Goal: Task Accomplishment & Management: Complete application form

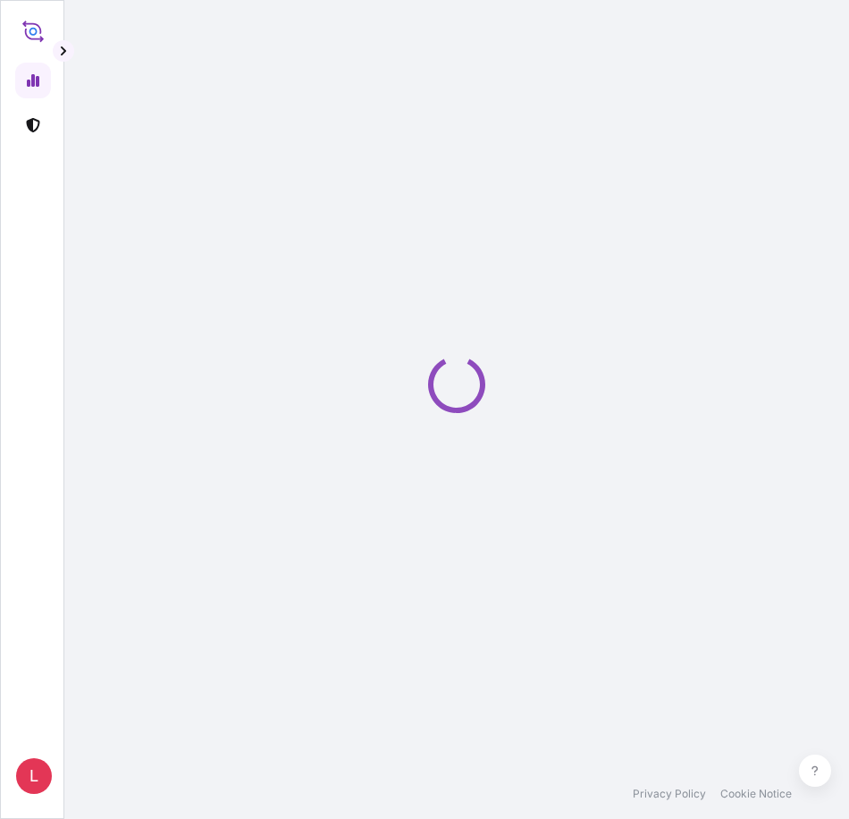
select select "2025"
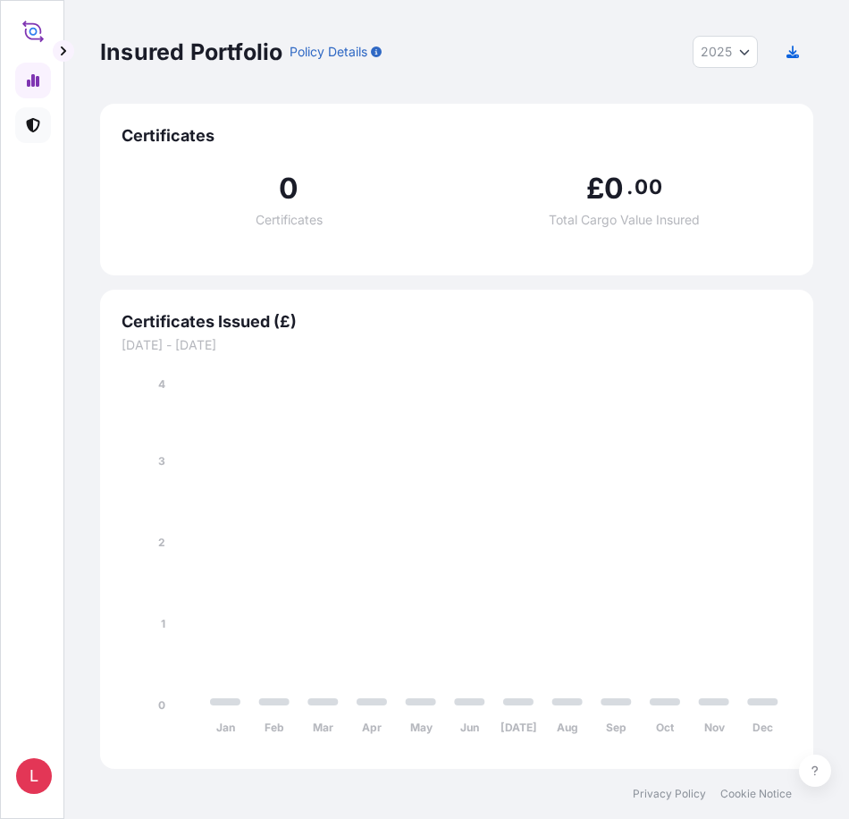
click at [33, 126] on icon at bounding box center [32, 125] width 13 height 14
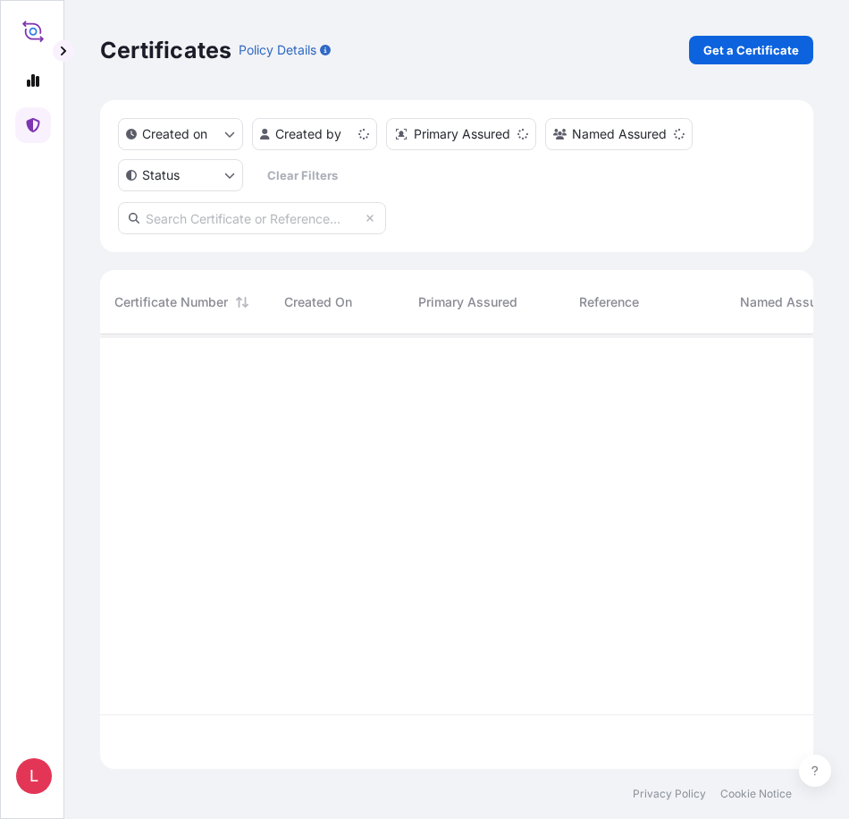
scroll to position [431, 700]
click at [743, 49] on p "Get a Certificate" at bounding box center [752, 50] width 96 height 18
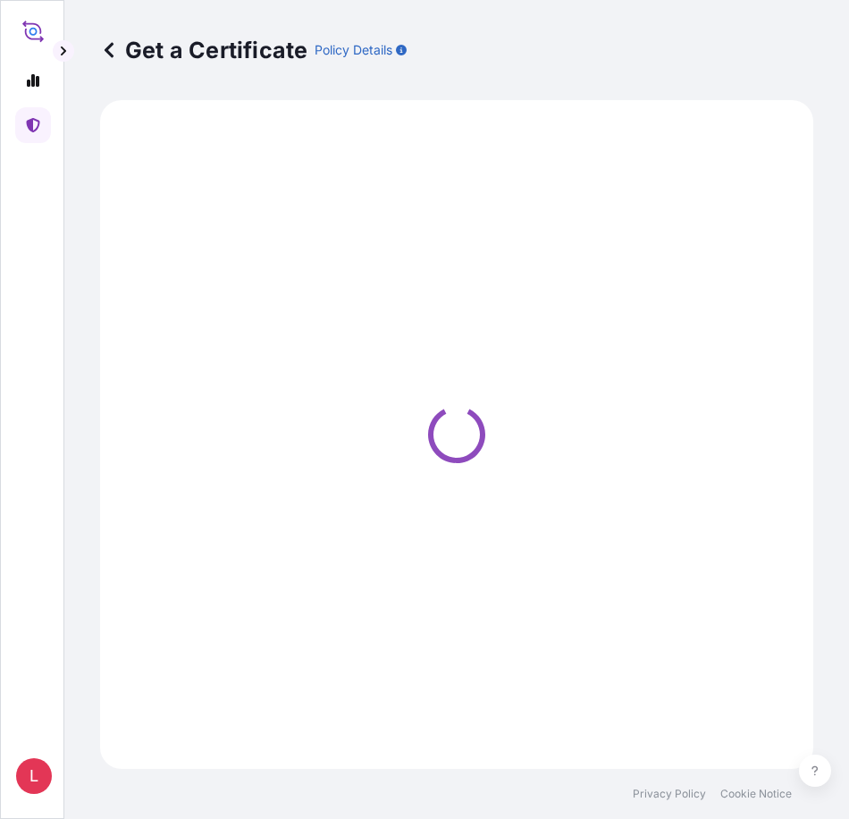
select select "Ocean Vessel"
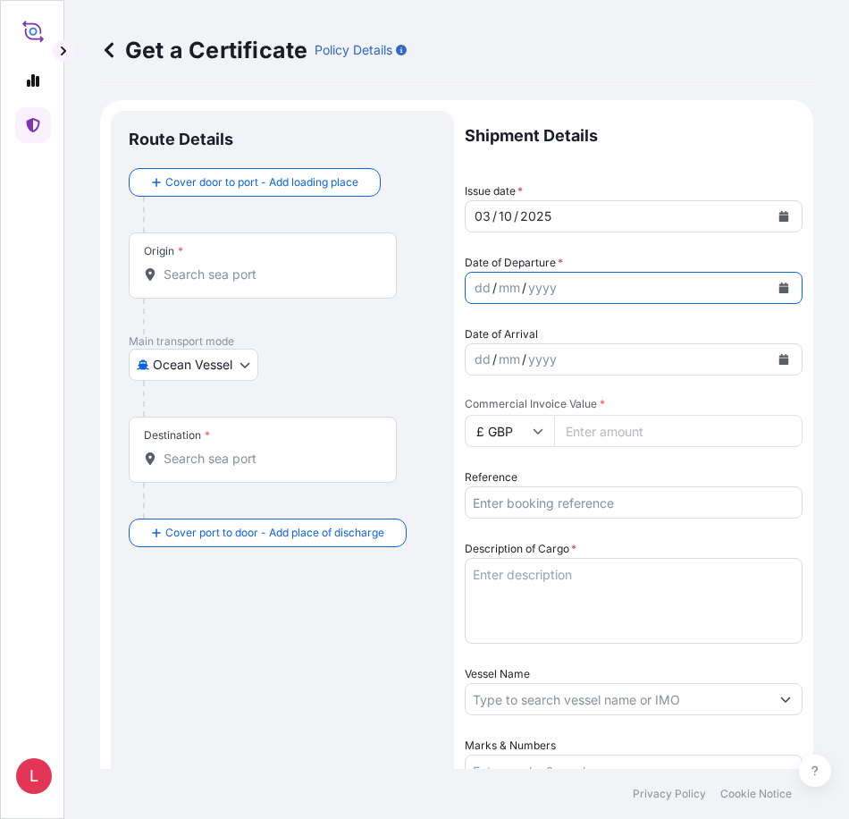
click at [780, 288] on icon "Calendar" at bounding box center [785, 288] width 10 height 11
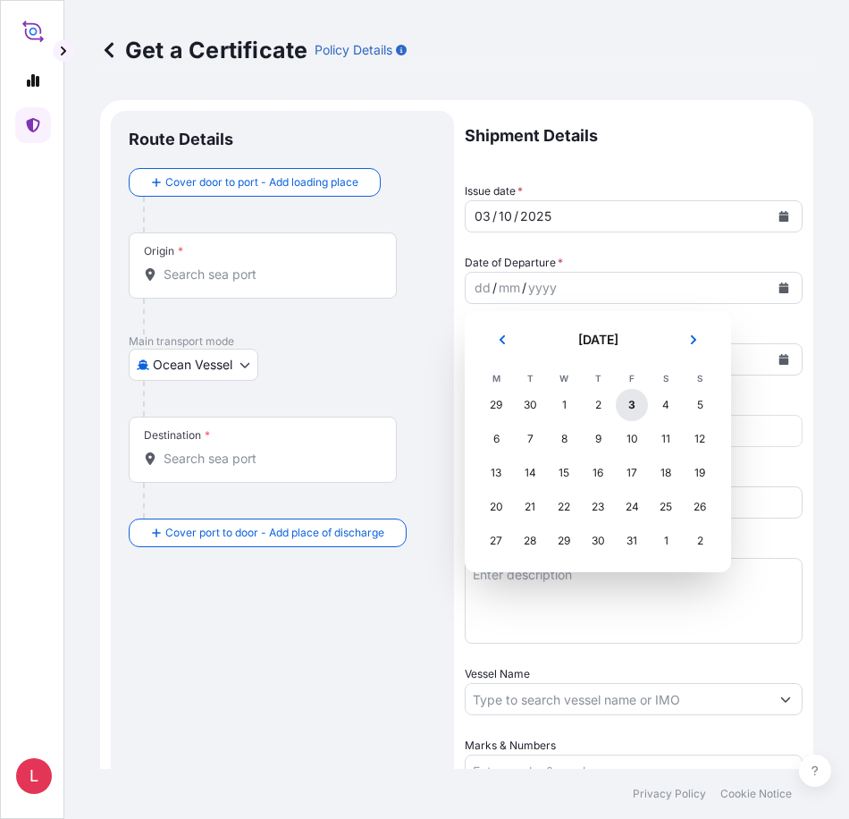
click at [627, 404] on div "3" at bounding box center [632, 405] width 32 height 32
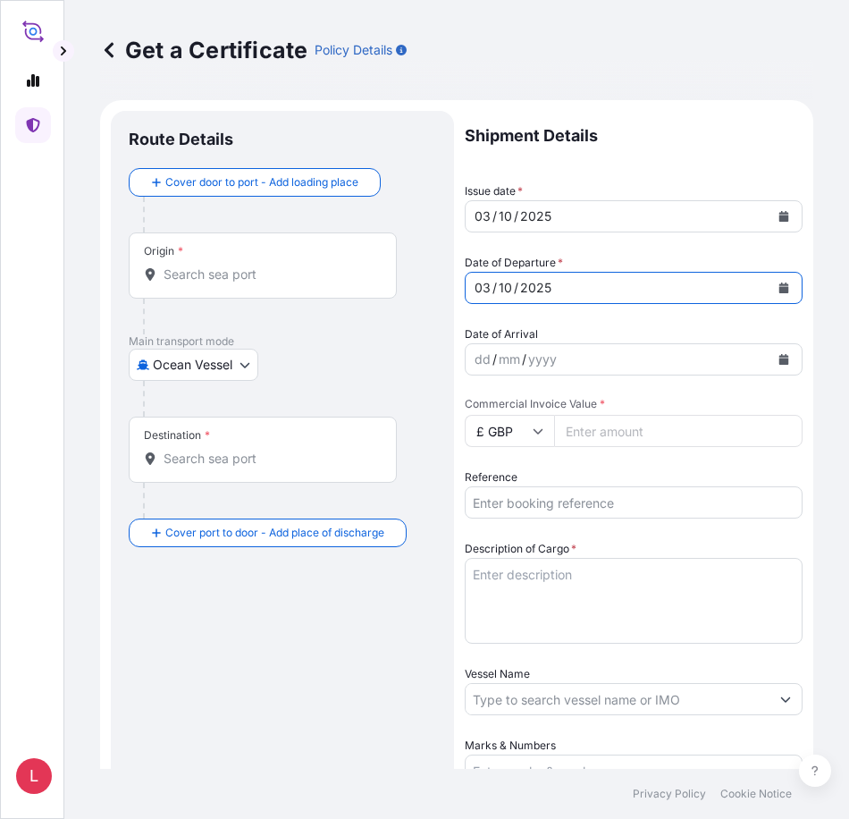
click at [780, 360] on icon "Calendar" at bounding box center [785, 359] width 10 height 11
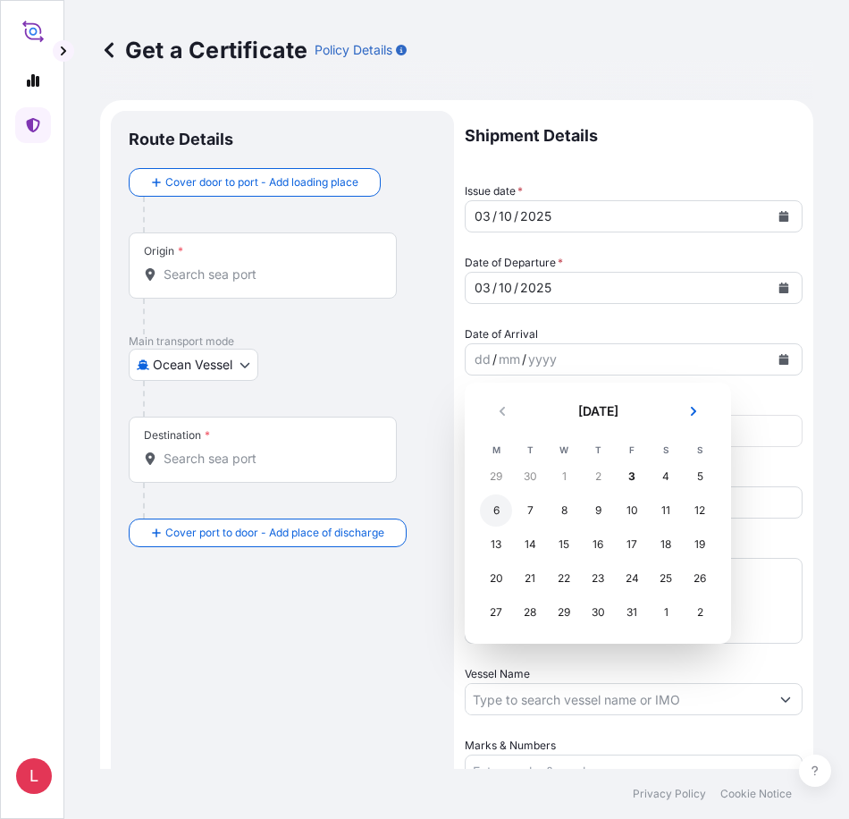
click at [494, 512] on div "6" at bounding box center [496, 510] width 32 height 32
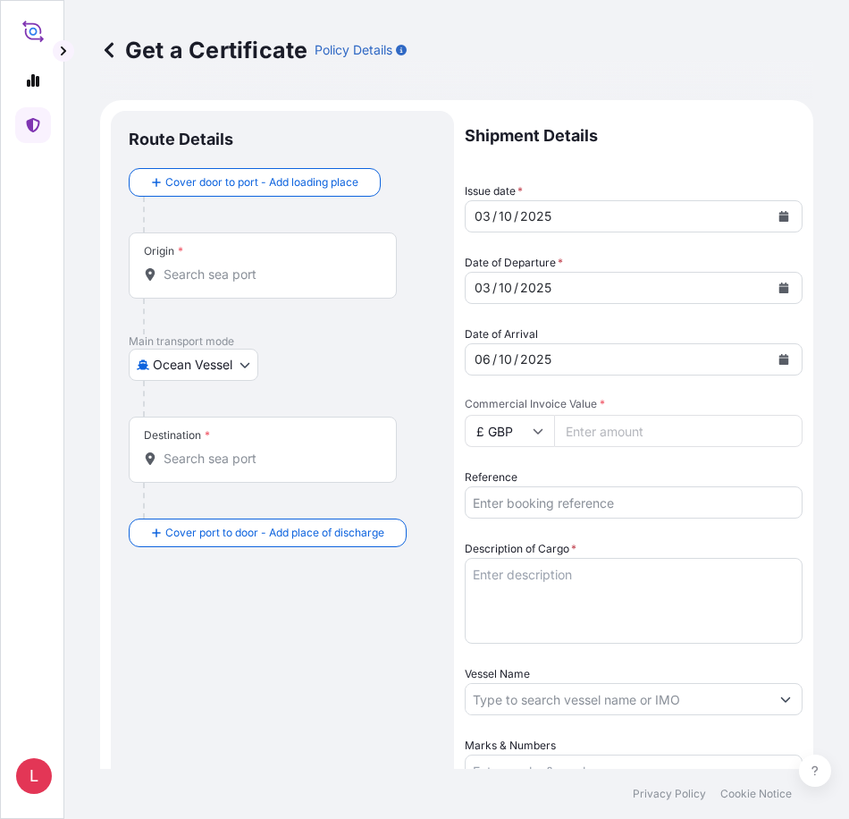
click at [541, 436] on input "£ GBP" at bounding box center [509, 431] width 89 height 32
click at [509, 553] on div "$ USD" at bounding box center [509, 555] width 75 height 34
type input "$ USD"
click at [621, 438] on input "Commercial Invoice Value *" at bounding box center [678, 431] width 249 height 32
click at [638, 433] on input "Commercial Invoice Value *" at bounding box center [678, 431] width 249 height 32
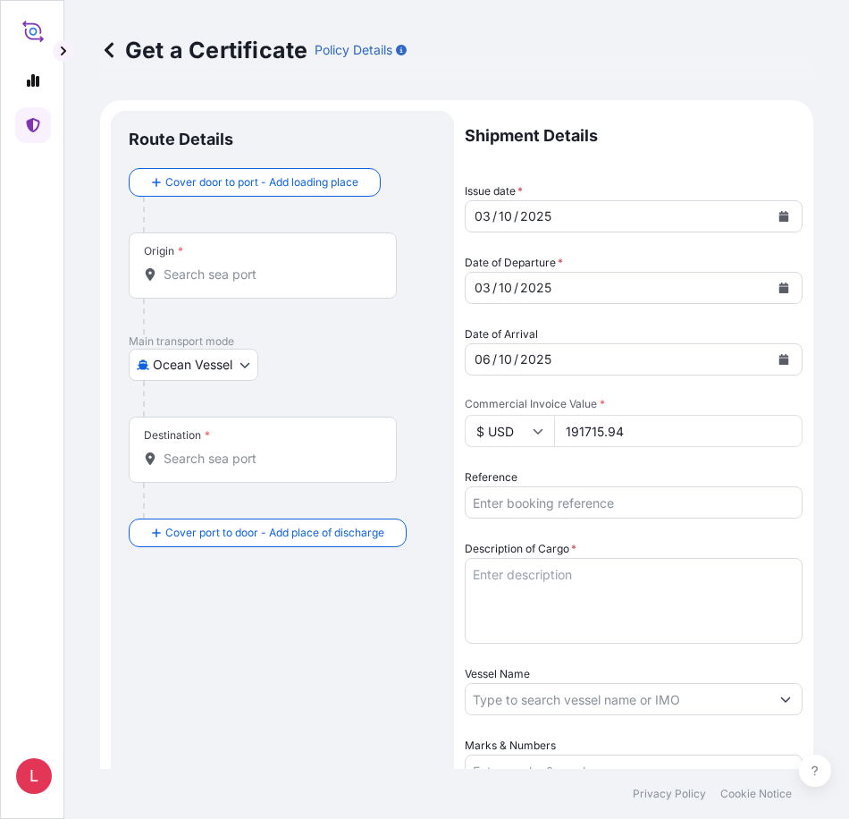
type input "191715.94"
click at [585, 506] on input "Reference" at bounding box center [634, 502] width 338 height 32
click at [503, 504] on input "Reference" at bounding box center [634, 502] width 338 height 32
paste input "33470555"
type input "33470555"
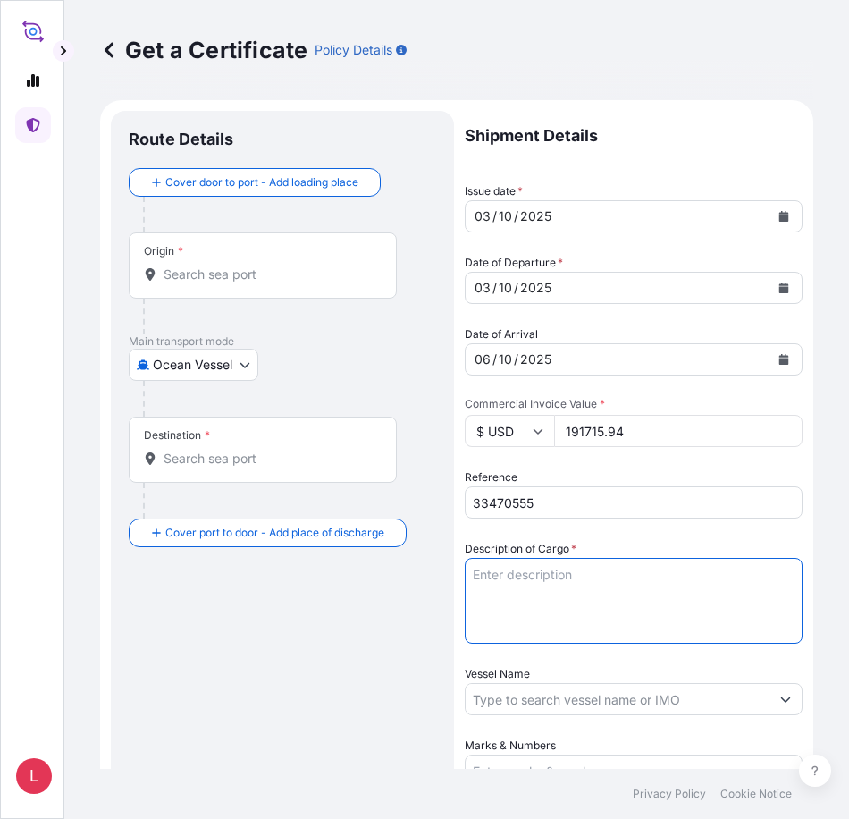
click at [523, 579] on textarea "Description of Cargo *" at bounding box center [634, 601] width 338 height 86
click at [527, 578] on textarea "Description of Cargo *" at bounding box center [634, 601] width 338 height 86
paste textarea "EXCAVATING TEETH INSURANCE PREMIUM USD 105.44"
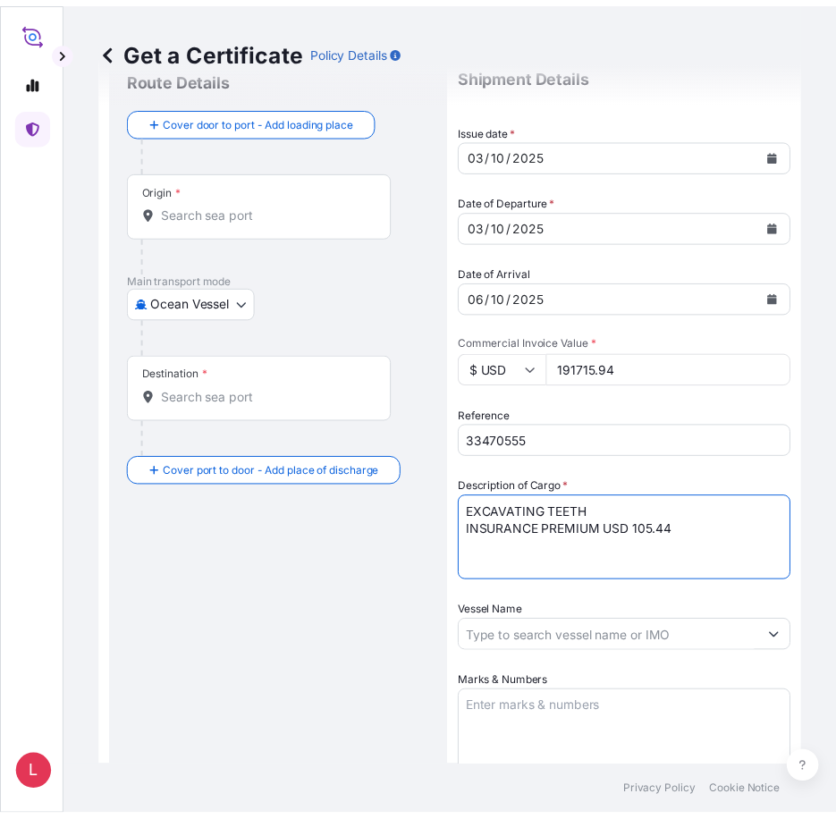
scroll to position [89, 0]
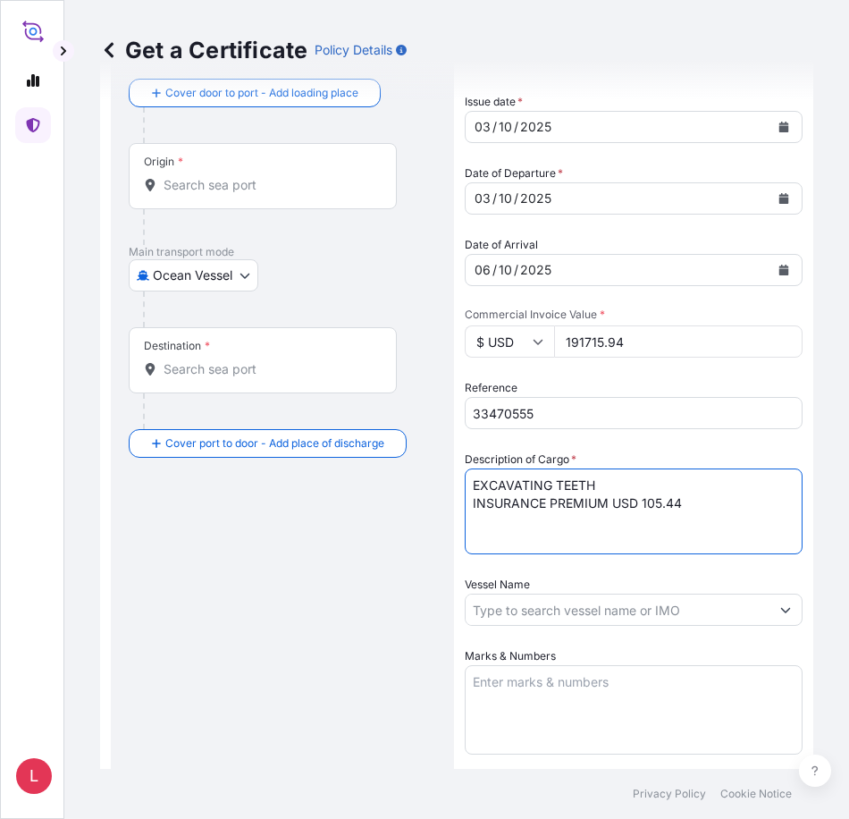
type textarea "EXCAVATING TEETH INSURANCE PREMIUM USD 105.44"
click at [781, 606] on icon "Show suggestions" at bounding box center [786, 609] width 11 height 11
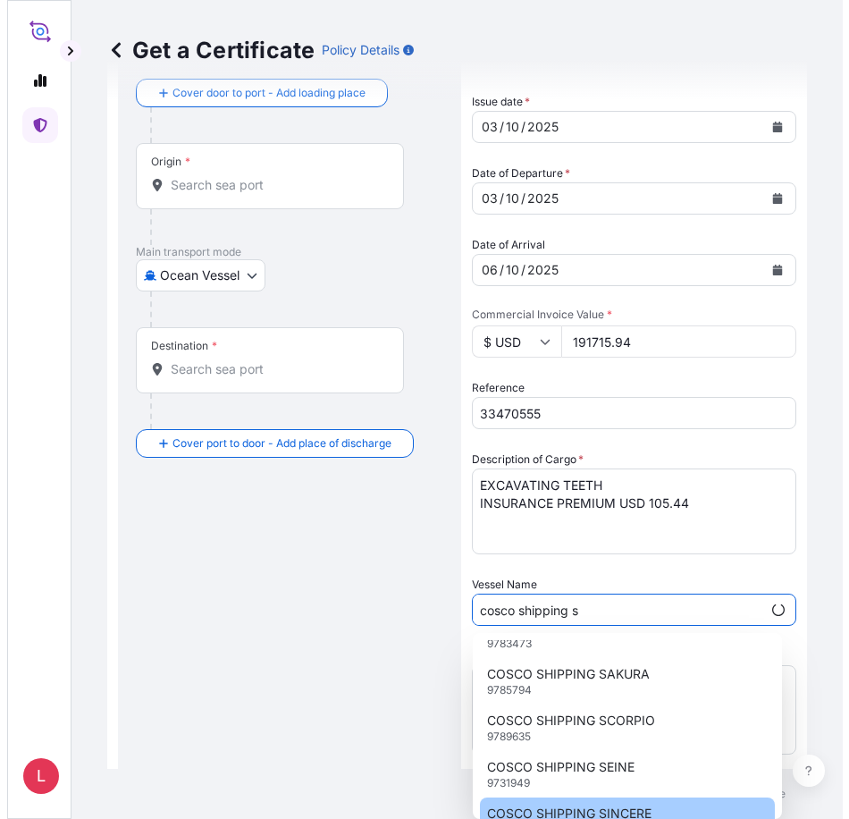
scroll to position [61, 0]
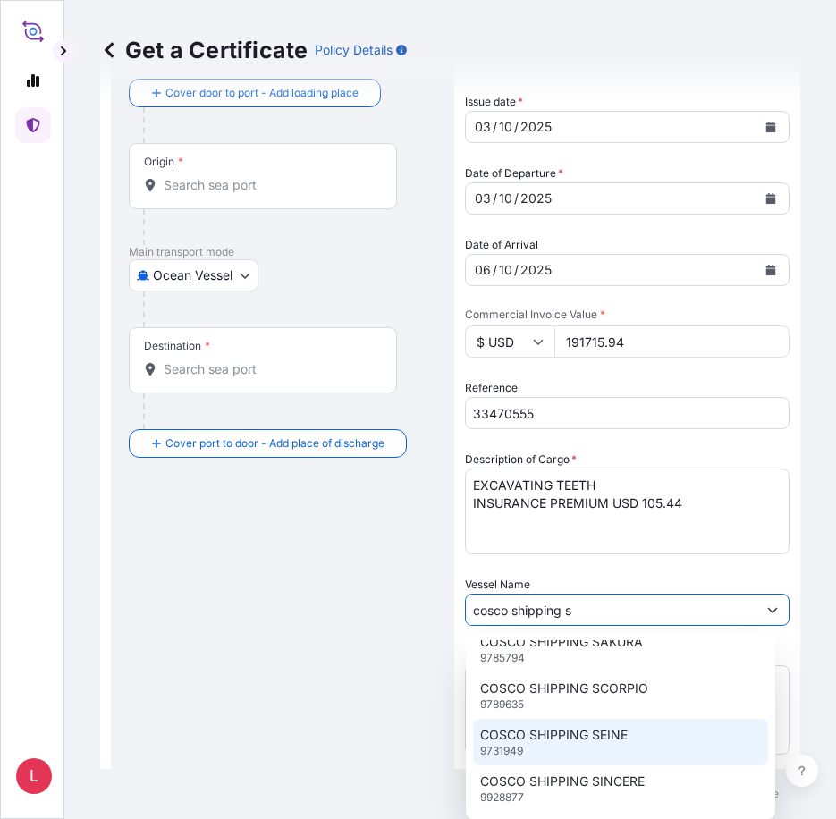
click at [563, 735] on p "COSCO SHIPPING SEINE" at bounding box center [554, 735] width 148 height 18
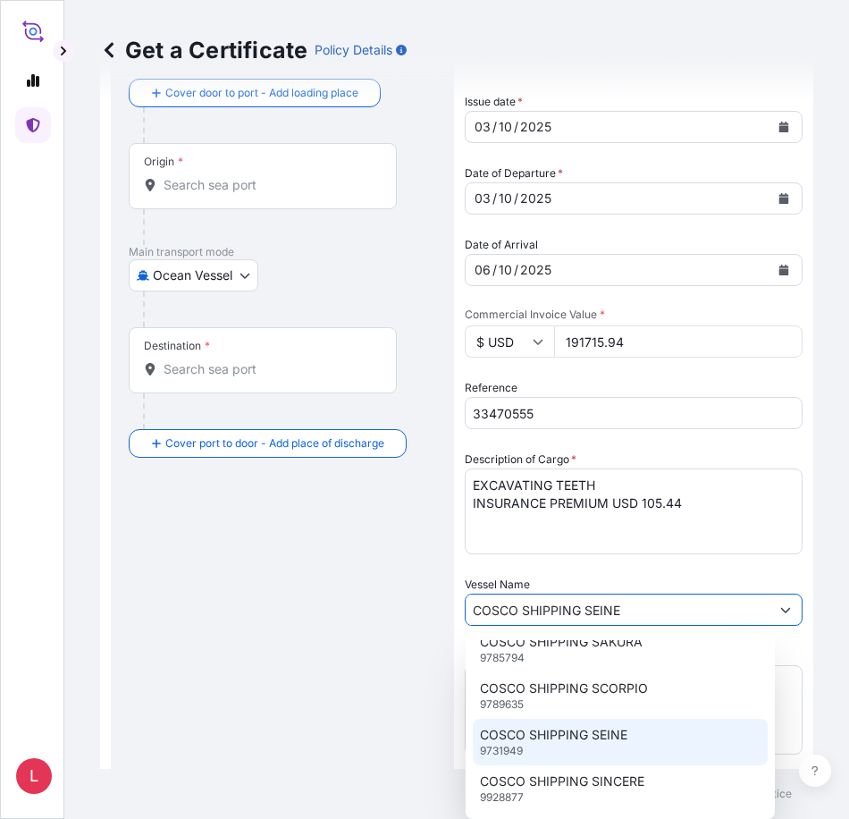
scroll to position [0, 0]
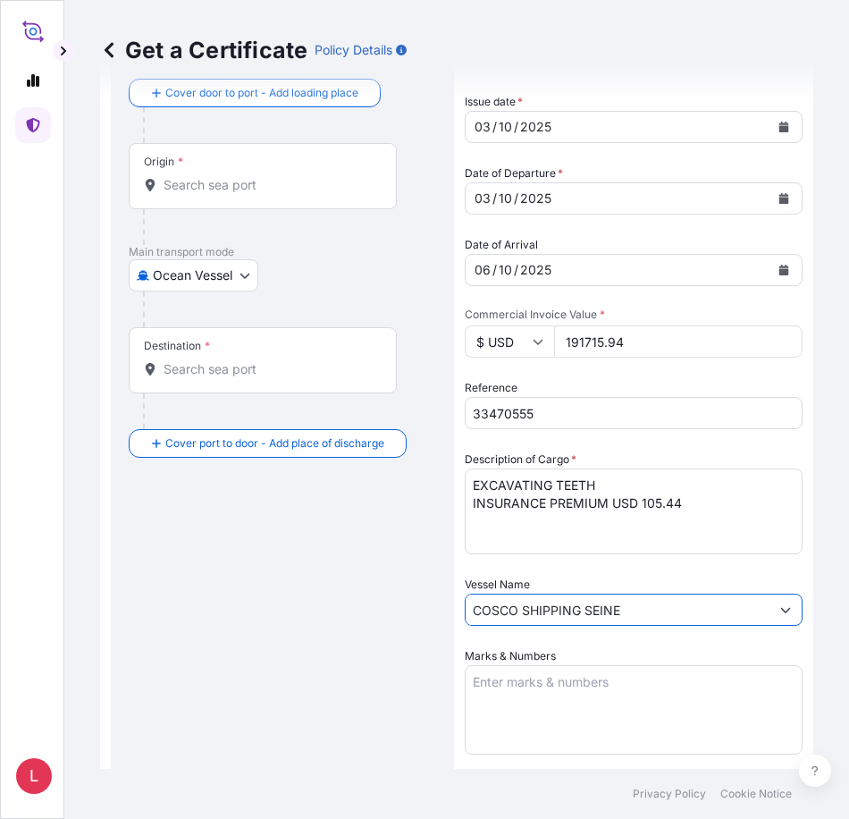
type input "COSCO SHIPPING SEINE"
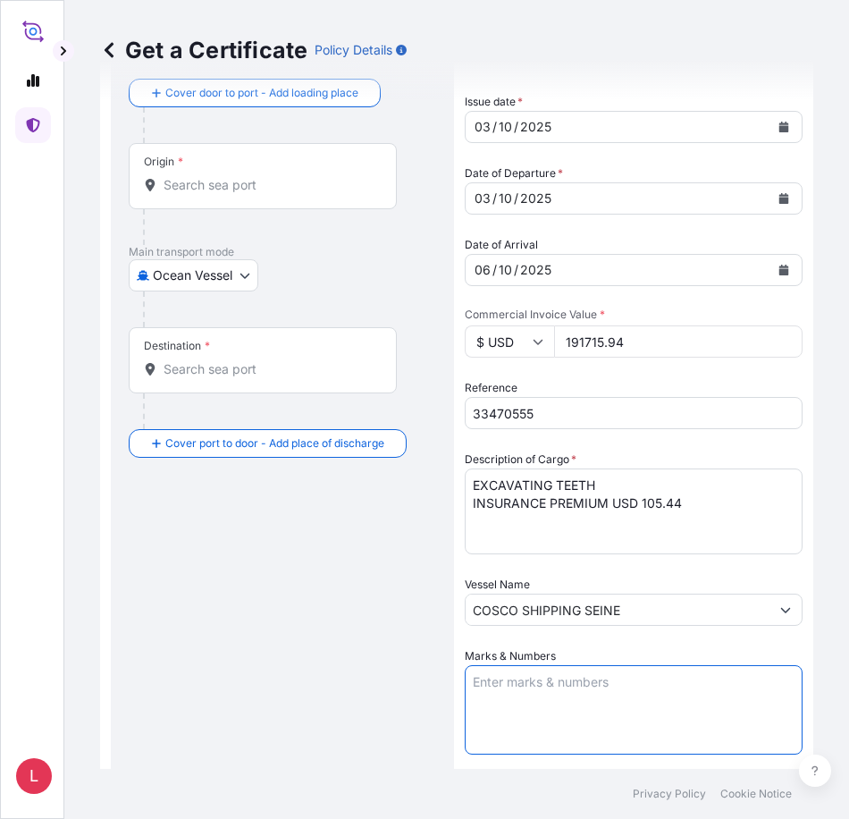
click at [600, 702] on textarea "Marks & Numbers" at bounding box center [634, 709] width 338 height 89
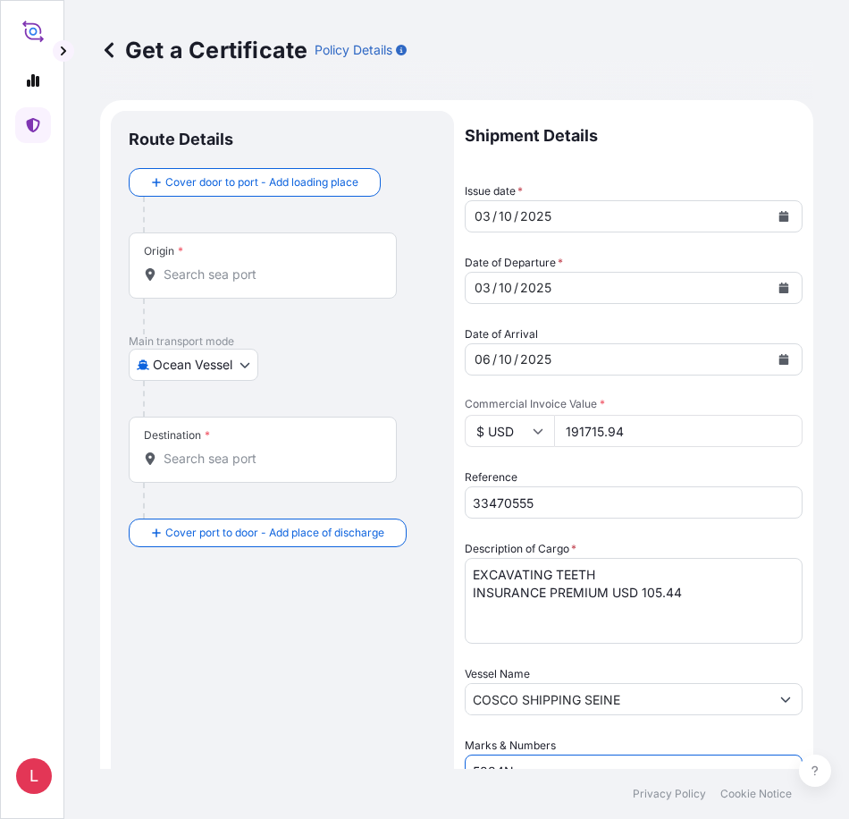
type textarea "5234N"
click at [293, 276] on input "Origin *" at bounding box center [269, 275] width 211 height 18
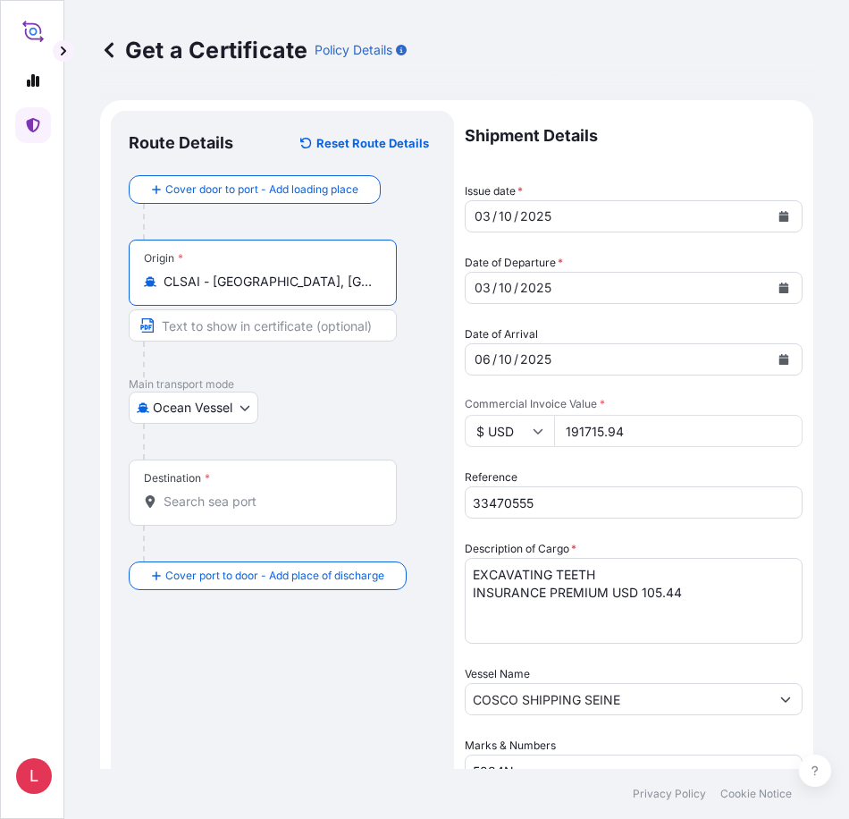
type input "CLSAI - [GEOGRAPHIC_DATA], [GEOGRAPHIC_DATA]"
click at [253, 509] on input "Destination *" at bounding box center [269, 502] width 211 height 18
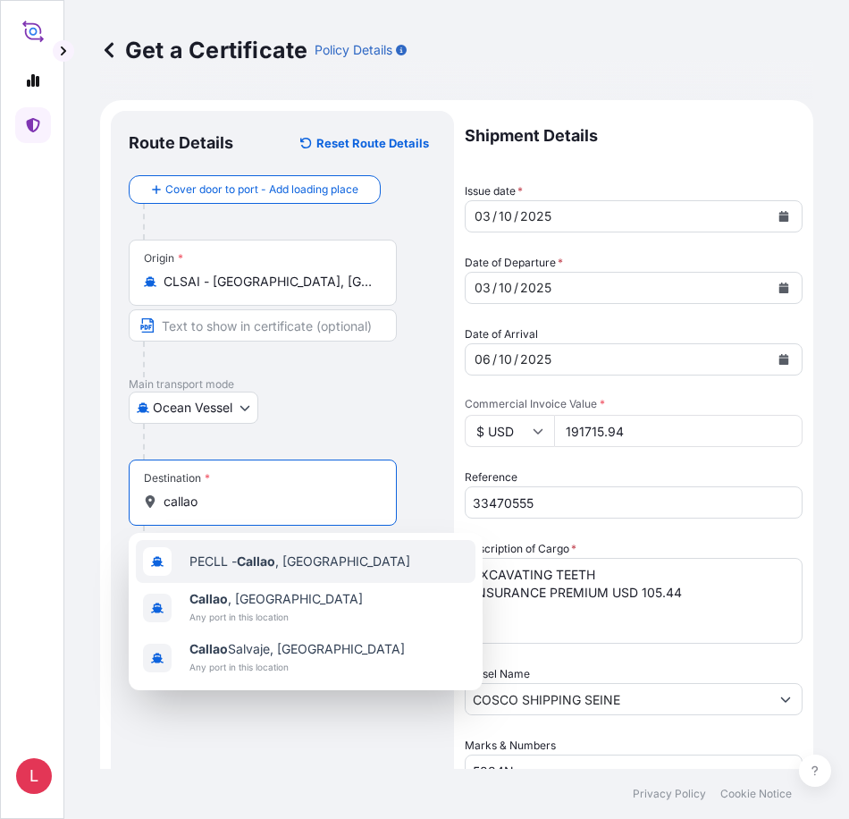
click at [230, 565] on span "PECLL - [GEOGRAPHIC_DATA] , [GEOGRAPHIC_DATA]" at bounding box center [300, 562] width 221 height 18
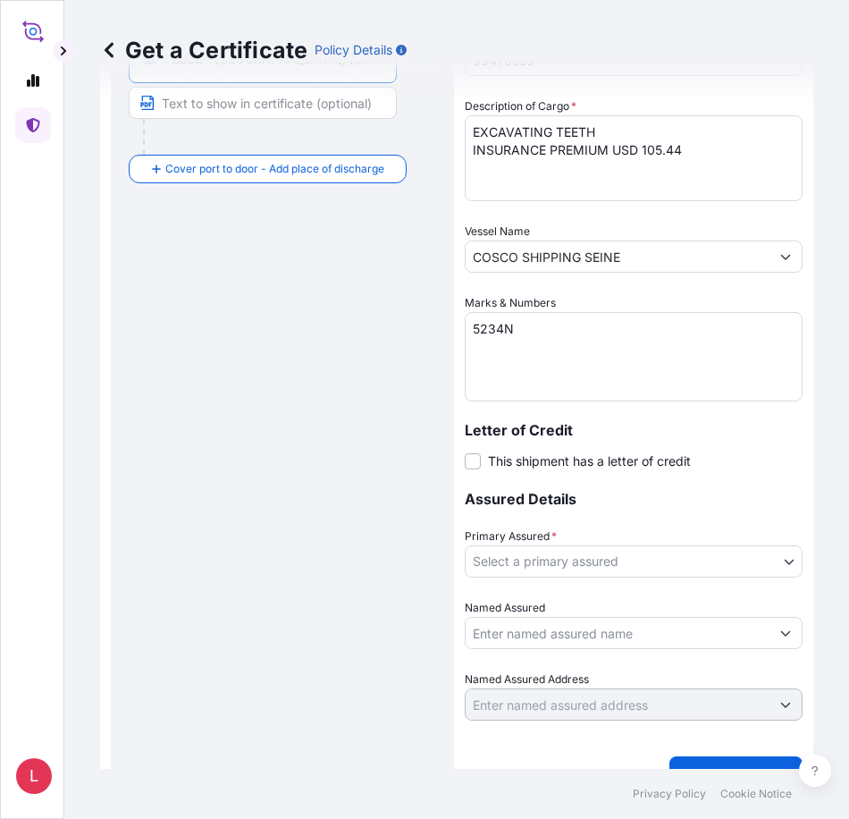
scroll to position [477, 0]
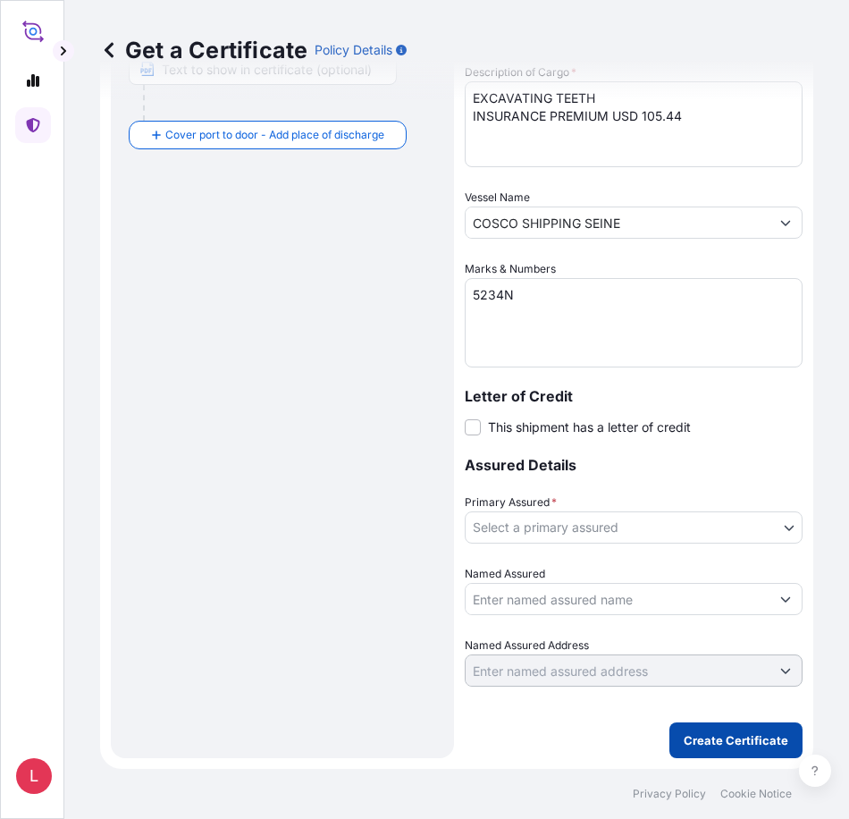
type input "PECLL - [GEOGRAPHIC_DATA], [GEOGRAPHIC_DATA]"
click at [737, 736] on p "Create Certificate" at bounding box center [736, 740] width 105 height 18
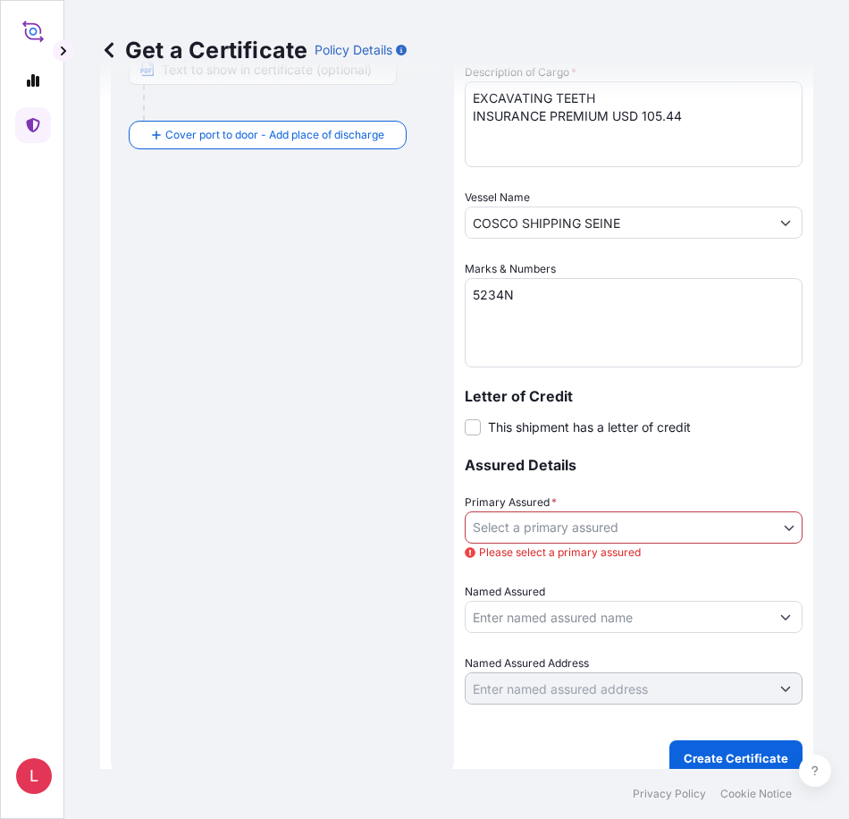
click at [772, 528] on body "L Get a Certificate Policy Details Route Details Reset Route Details Cover door…" at bounding box center [424, 409] width 849 height 819
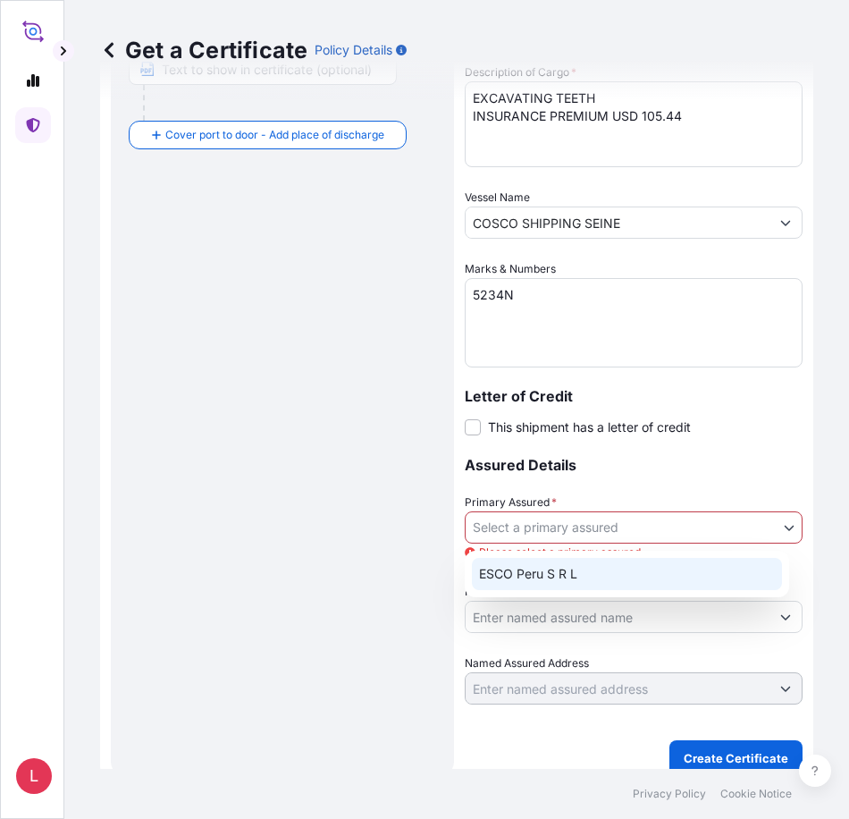
click at [554, 571] on div "ESCO Peru S R L" at bounding box center [627, 574] width 310 height 32
select select "31779"
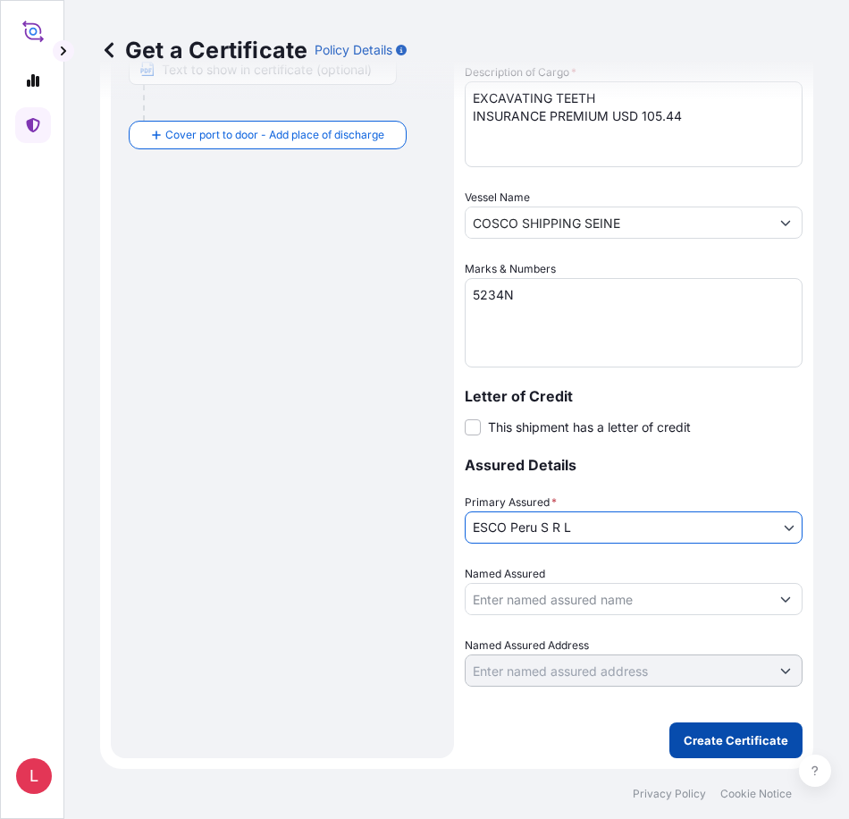
click at [722, 736] on p "Create Certificate" at bounding box center [736, 740] width 105 height 18
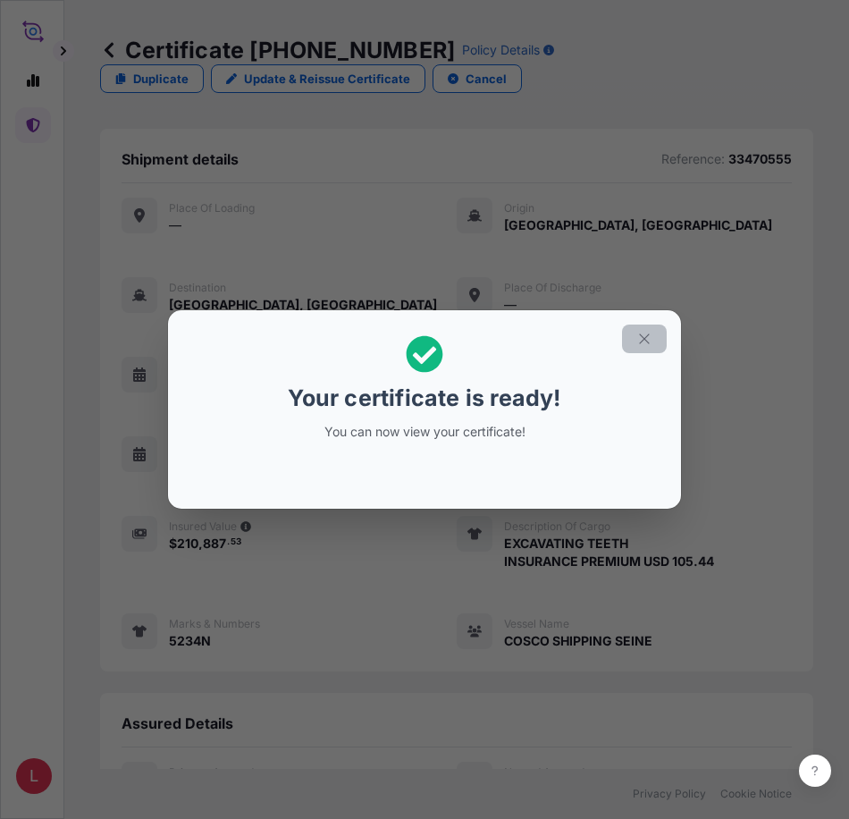
click at [642, 336] on icon "button" at bounding box center [644, 339] width 10 height 10
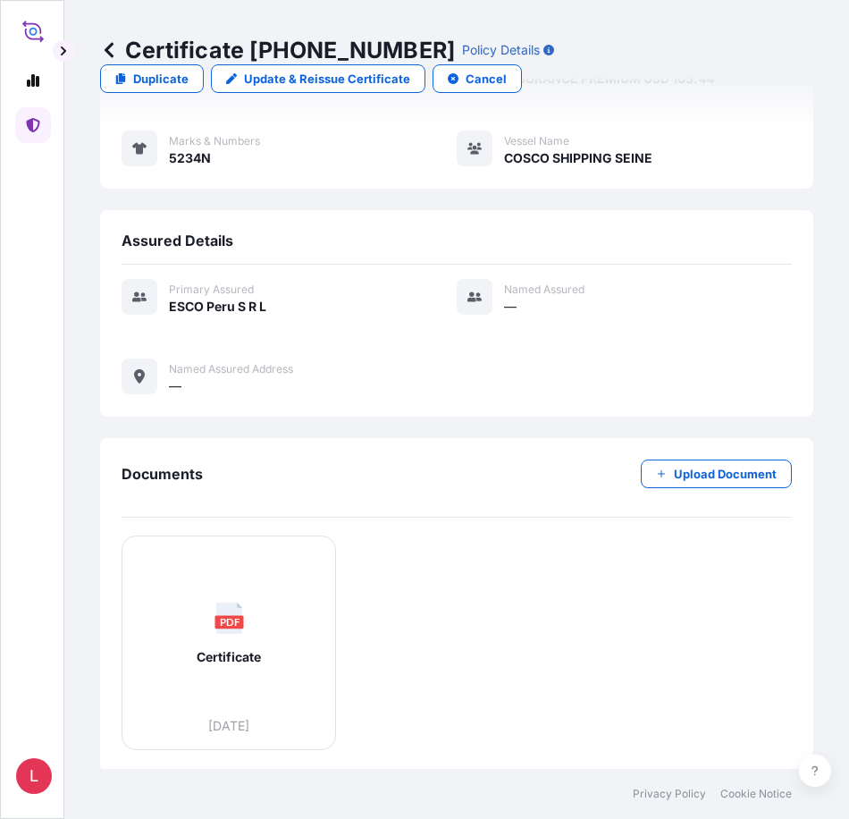
scroll to position [486, 0]
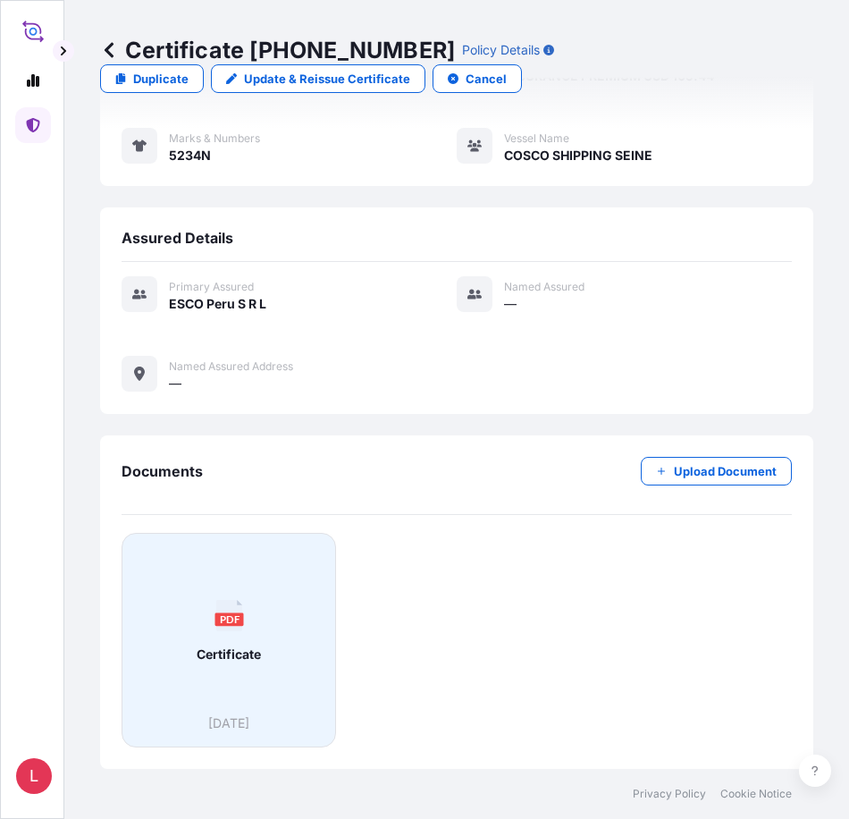
click at [218, 653] on span "Certificate" at bounding box center [229, 655] width 64 height 18
